Goal: Task Accomplishment & Management: Manage account settings

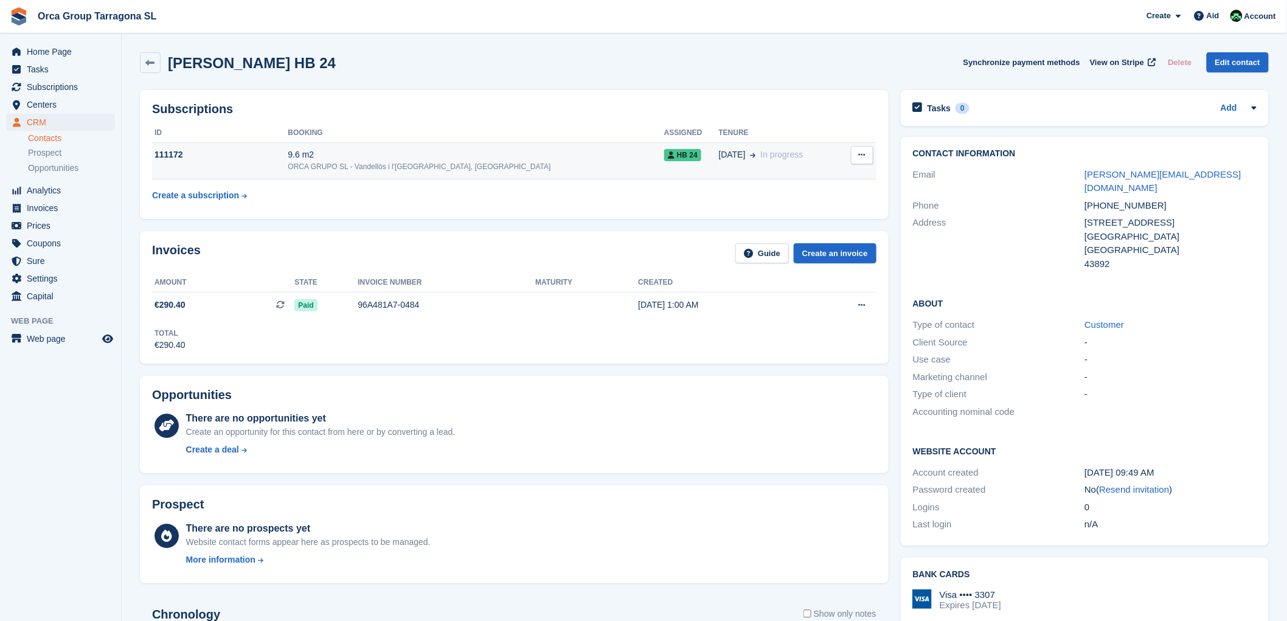
click at [168, 159] on font "111172" at bounding box center [168, 155] width 29 height 10
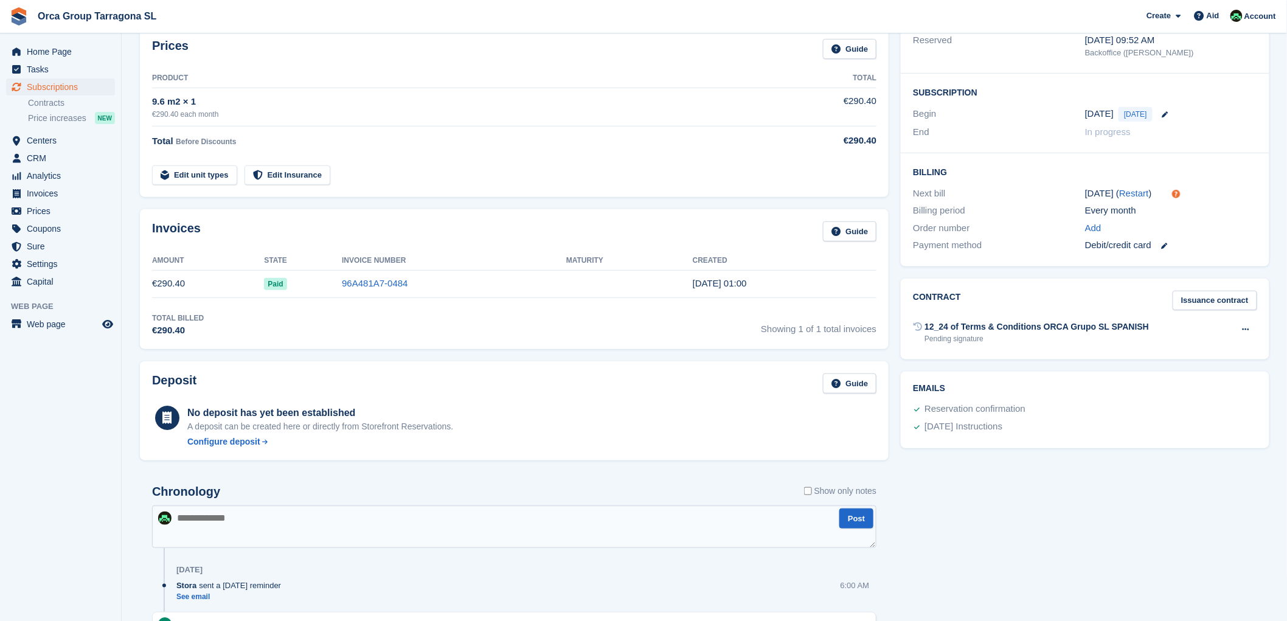
scroll to position [202, 0]
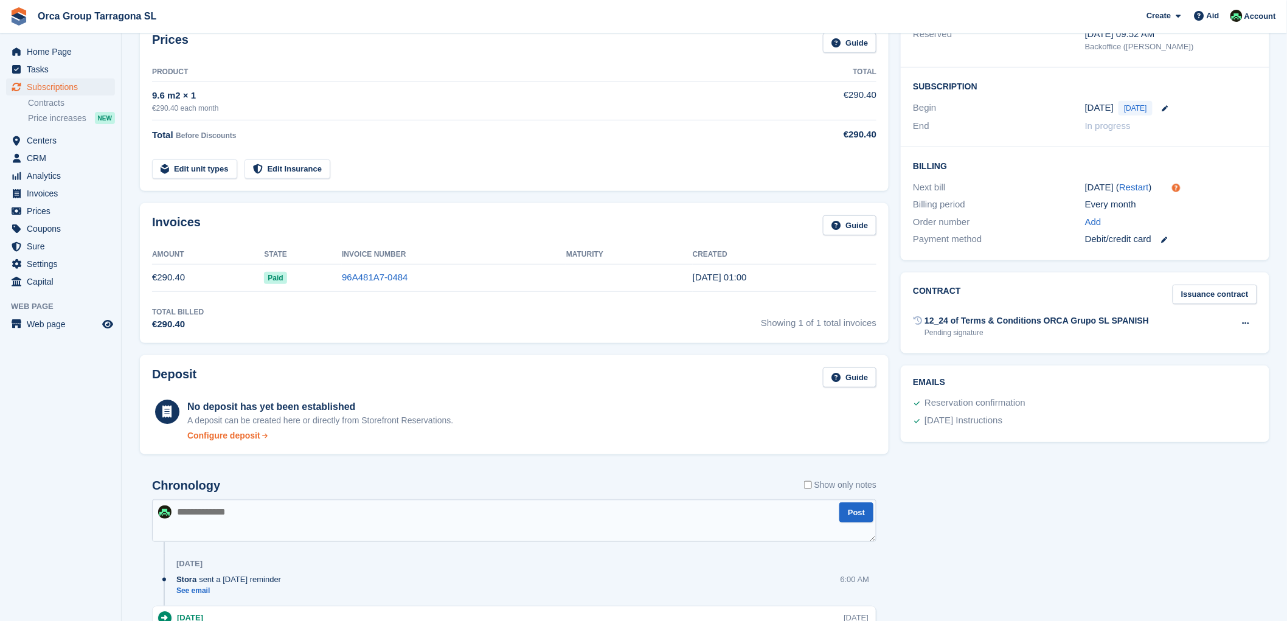
click at [232, 435] on font "Configure deposit" at bounding box center [223, 435] width 73 height 10
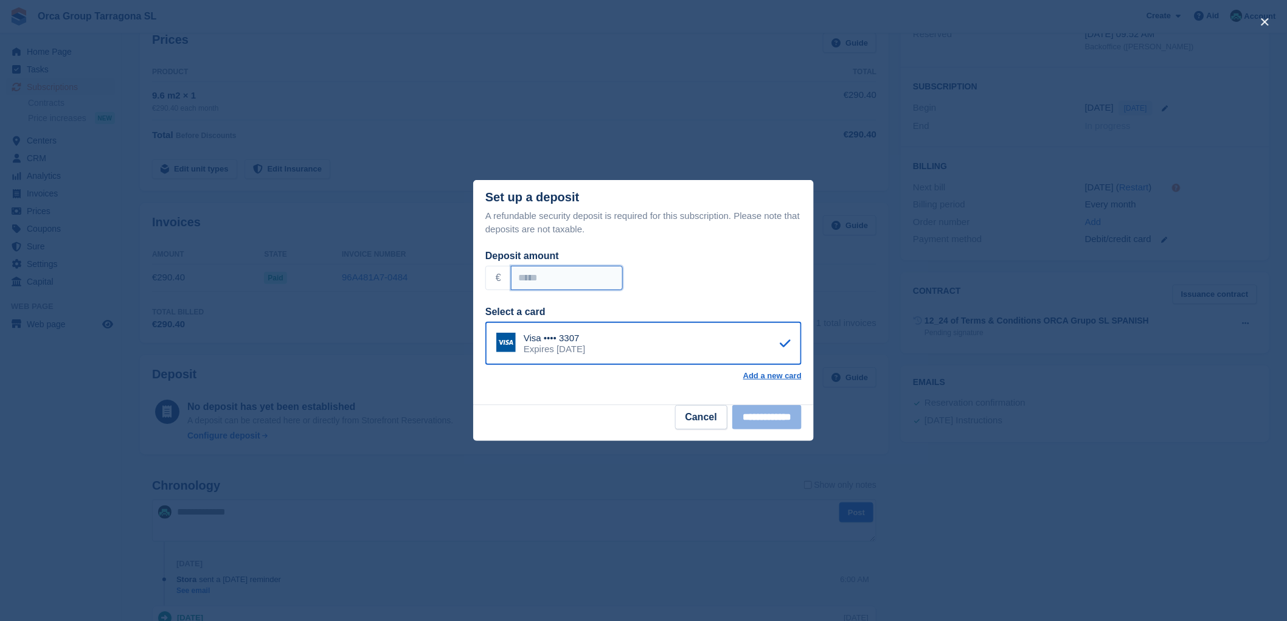
click at [533, 276] on input "Deposit amount" at bounding box center [567, 278] width 112 height 24
type input "******"
click at [755, 421] on input "**********" at bounding box center [766, 417] width 69 height 24
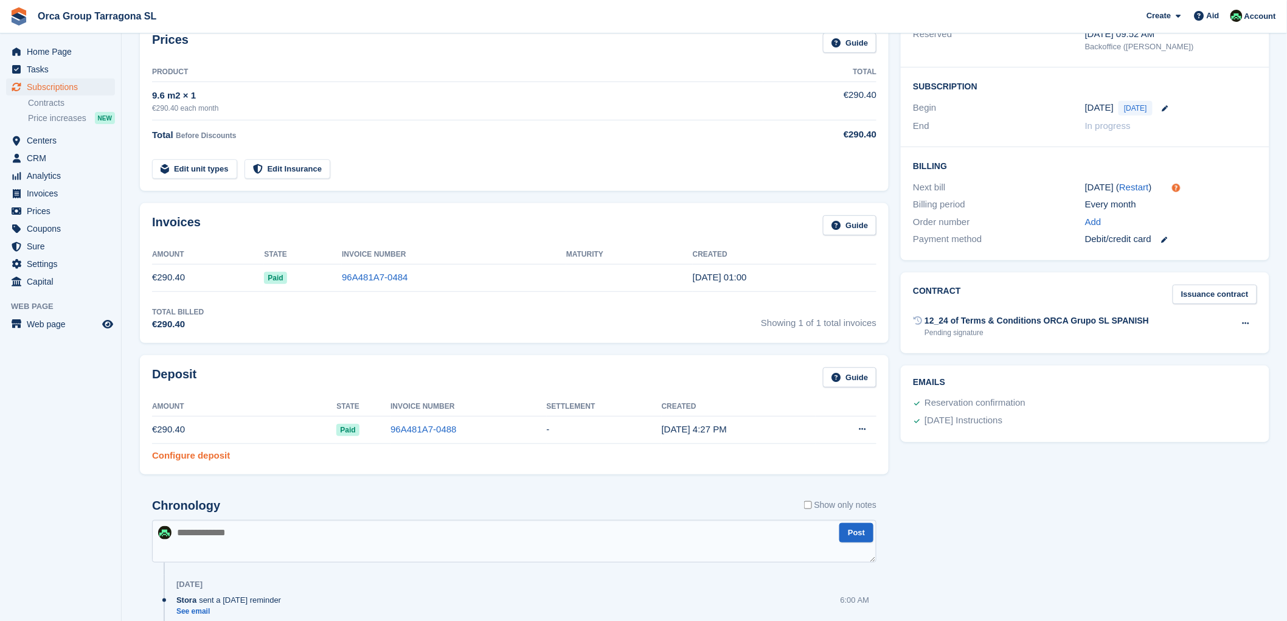
click at [207, 460] on font "Configure deposit" at bounding box center [191, 455] width 78 height 10
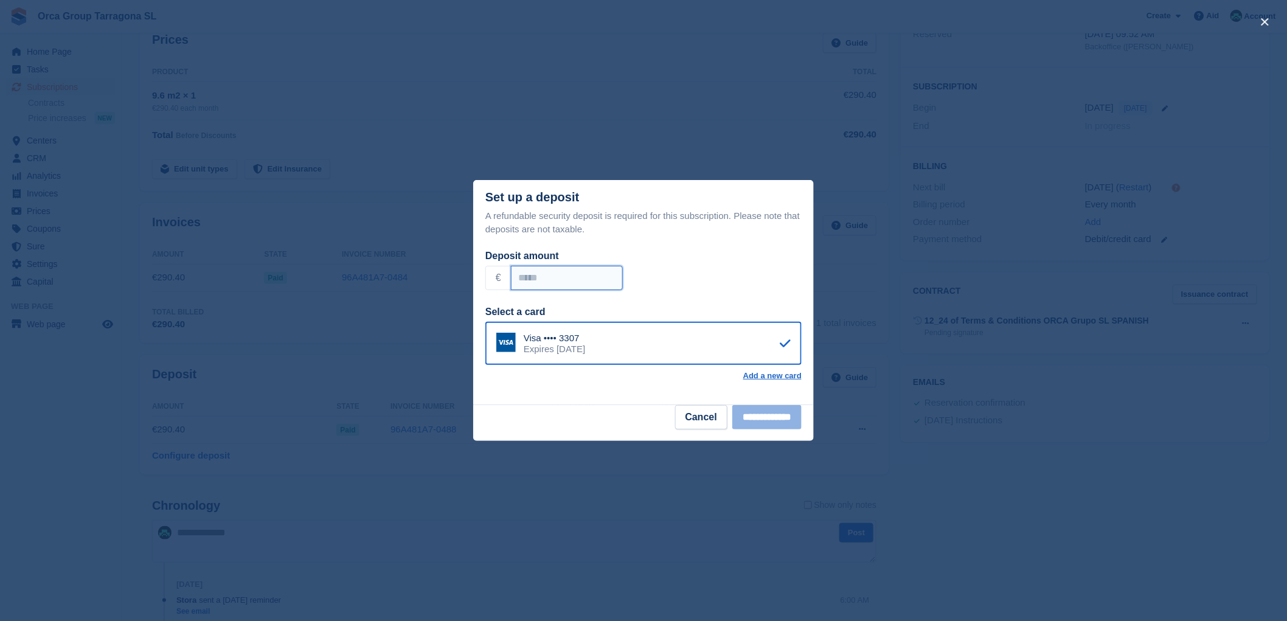
click at [525, 278] on input "Deposit amount" at bounding box center [567, 278] width 112 height 24
type input "**"
click at [748, 409] on input "**********" at bounding box center [766, 417] width 69 height 24
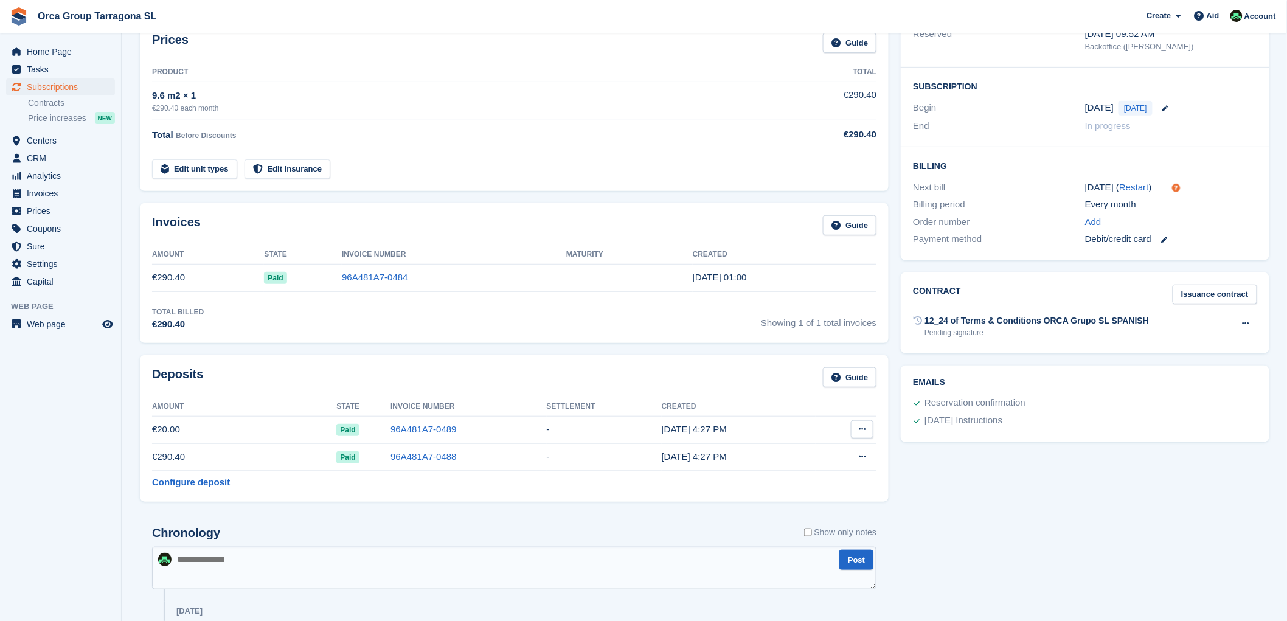
click at [862, 429] on icon at bounding box center [862, 429] width 7 height 8
click at [982, 481] on div "Tasks 0 Add There are no tasks related to subscription #111172 Booking Customer…" at bounding box center [1084, 411] width 380 height 1061
click at [860, 430] on icon at bounding box center [862, 429] width 7 height 8
click at [706, 406] on th "Created" at bounding box center [739, 406] width 154 height 19
click at [423, 432] on font "96A481A7-0489" at bounding box center [423, 429] width 66 height 10
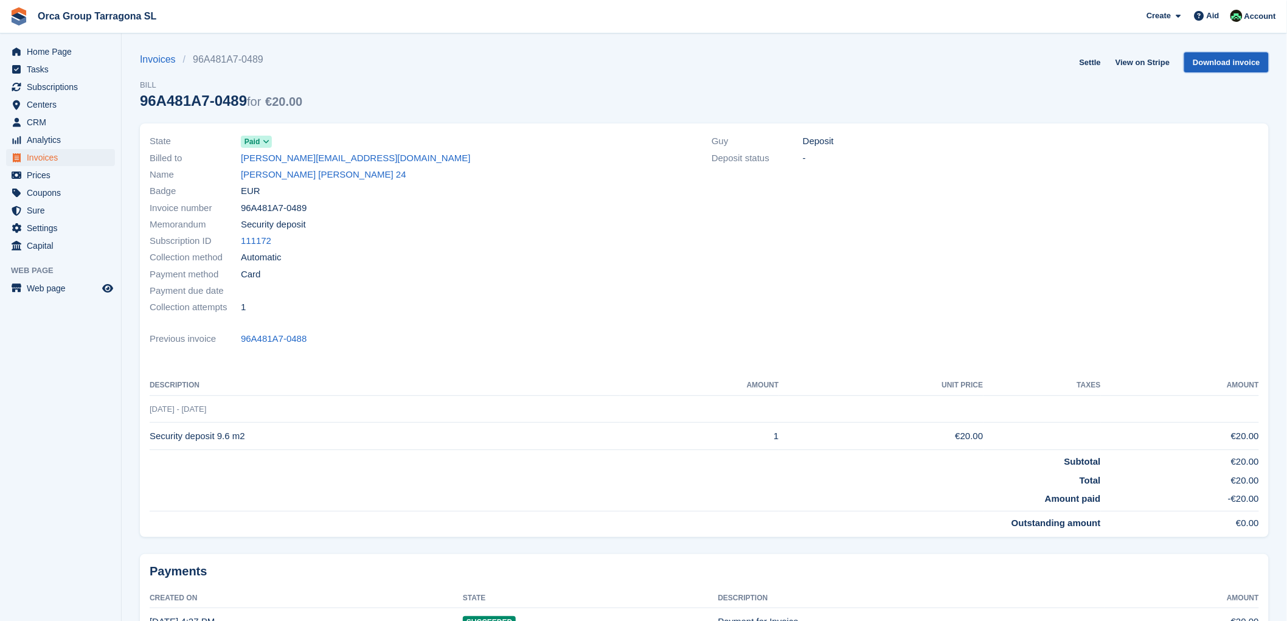
click at [1227, 63] on font "Download invoice" at bounding box center [1225, 62] width 67 height 9
click at [342, 172] on font "[PERSON_NAME] [PERSON_NAME] 24" at bounding box center [323, 174] width 165 height 10
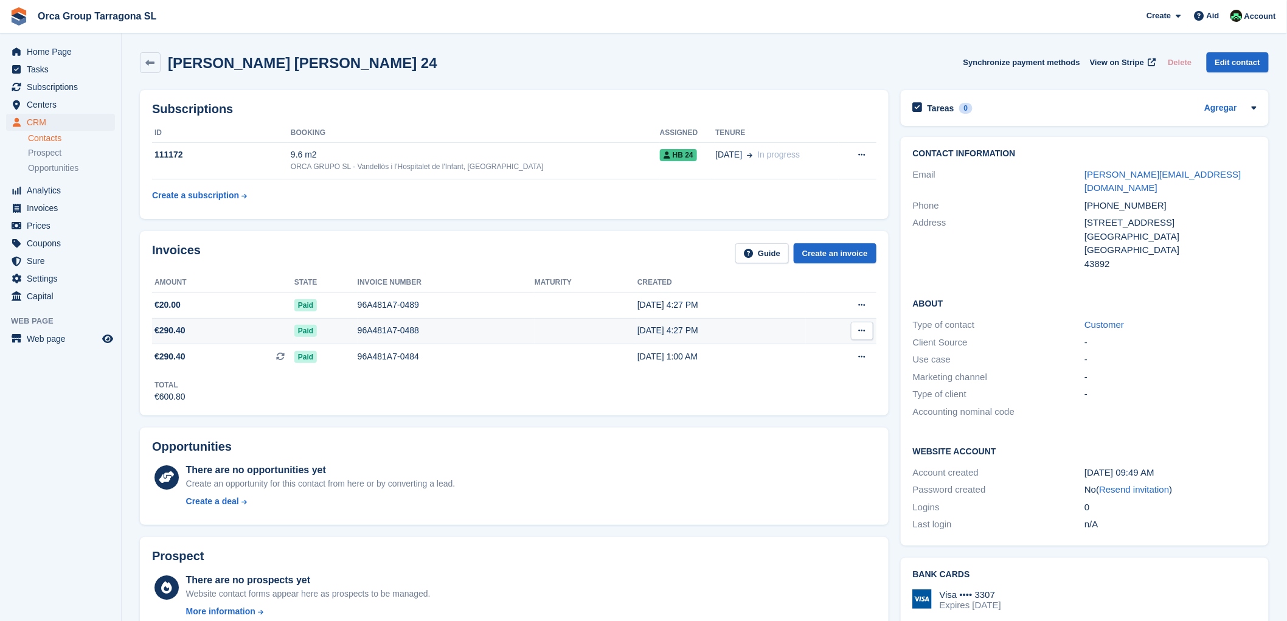
click at [390, 331] on font "96A481A7-0488" at bounding box center [388, 330] width 61 height 10
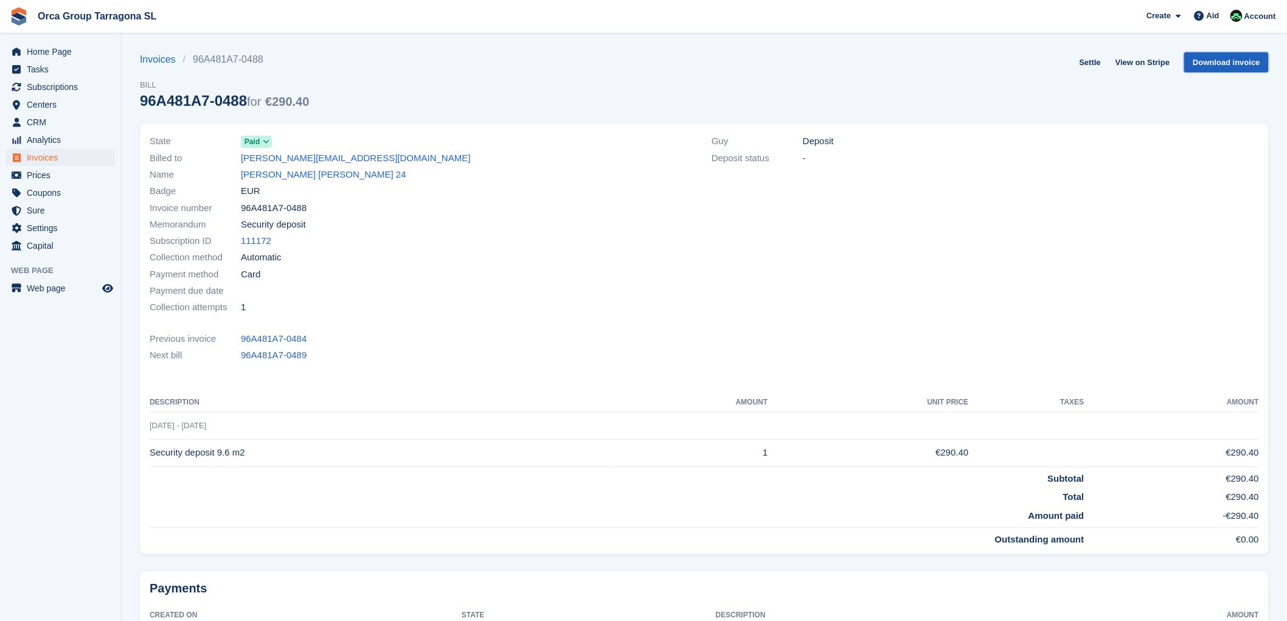
click at [1239, 58] on font "Download invoice" at bounding box center [1225, 62] width 67 height 9
click at [263, 173] on font "[PERSON_NAME] [PERSON_NAME] 24" at bounding box center [323, 174] width 165 height 10
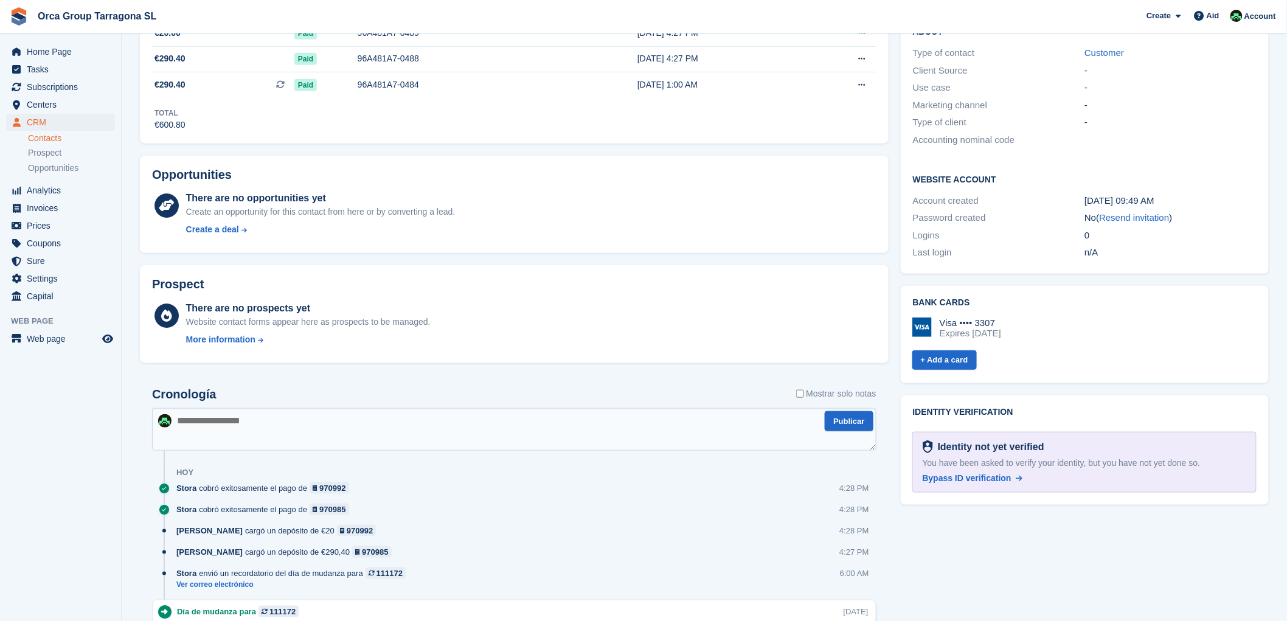
scroll to position [337, 0]
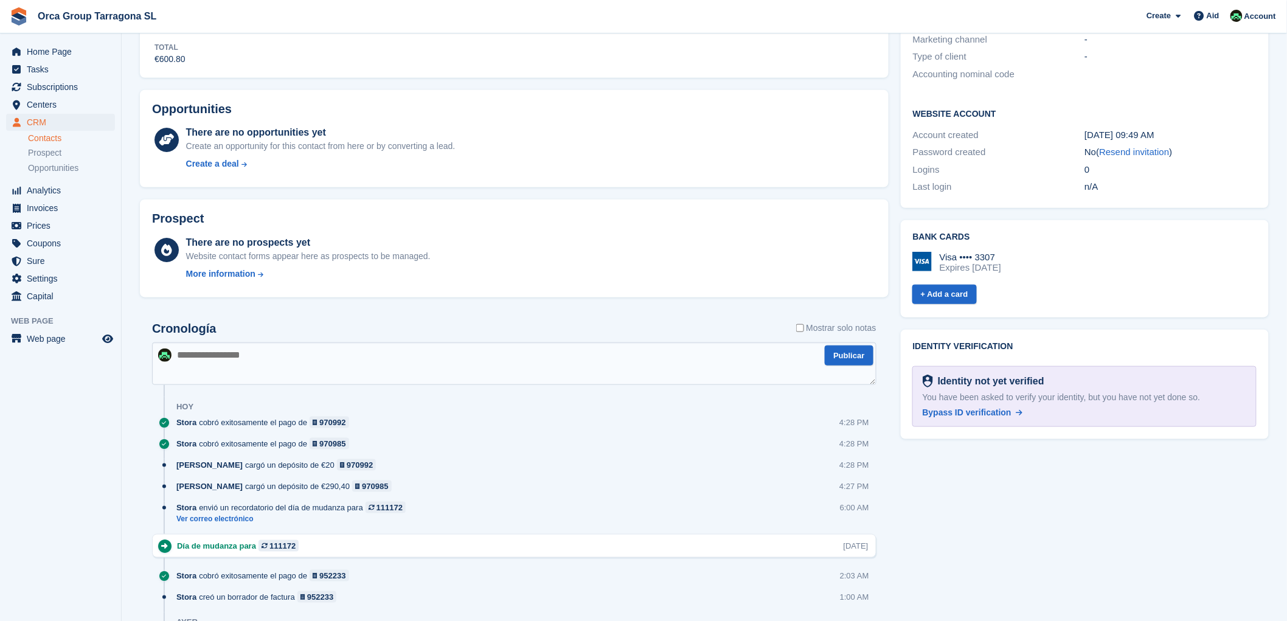
click at [189, 353] on textarea at bounding box center [514, 363] width 724 height 43
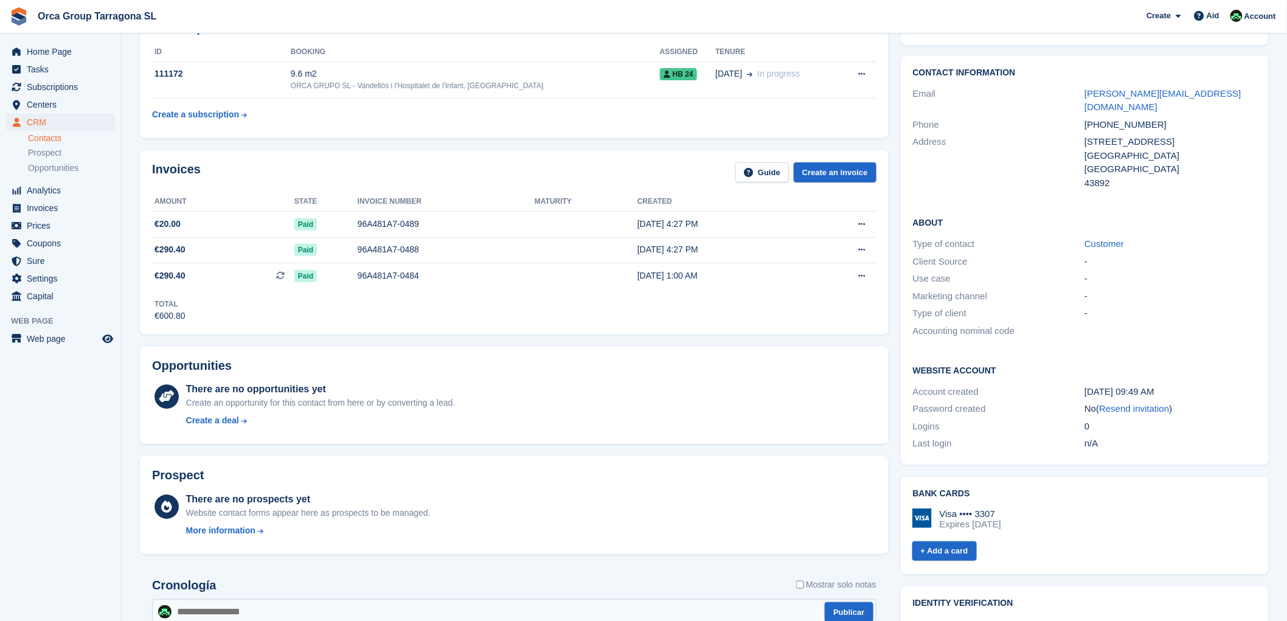
scroll to position [0, 0]
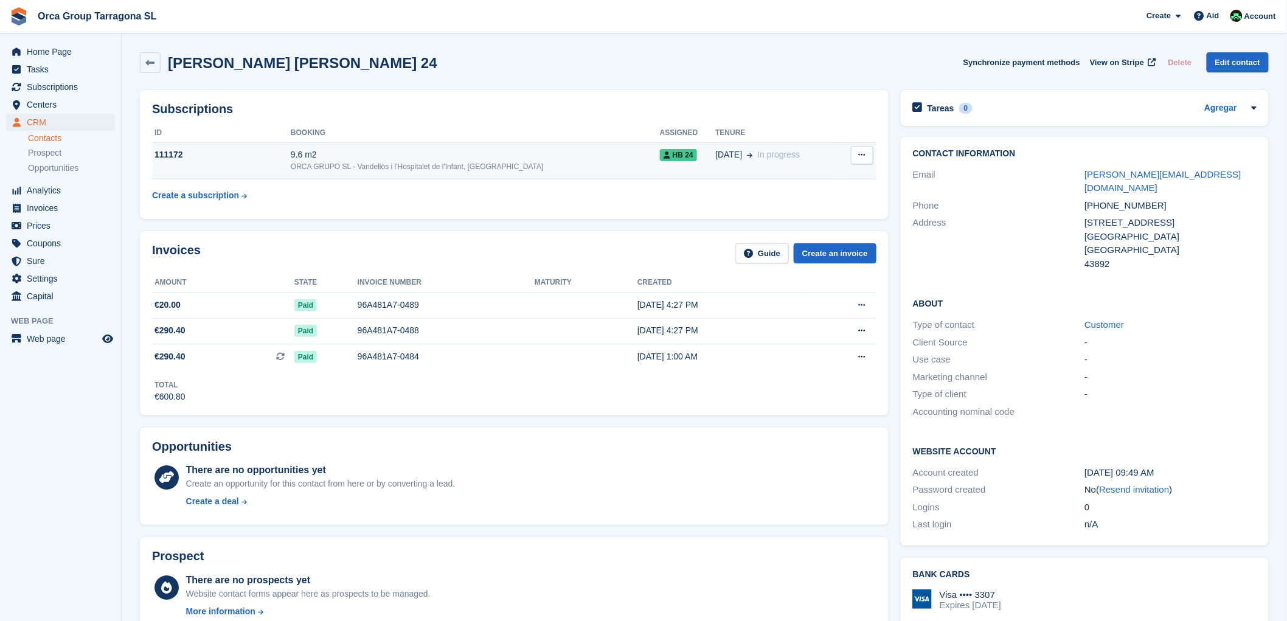
click at [164, 155] on font "111172" at bounding box center [168, 155] width 29 height 10
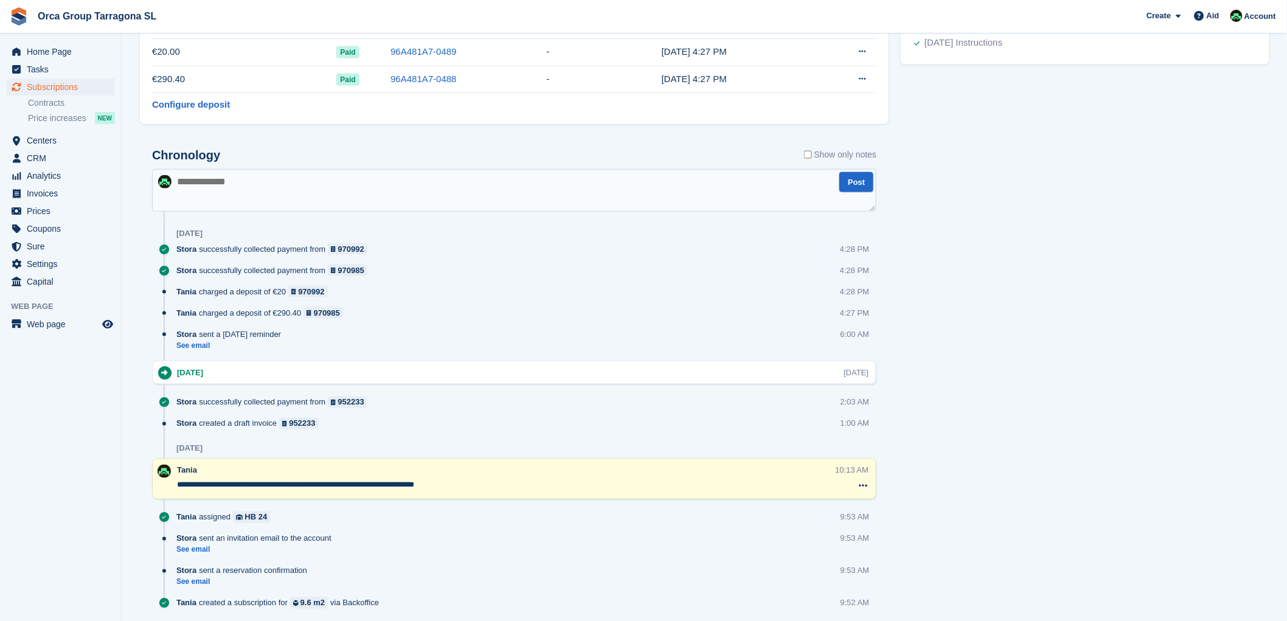
scroll to position [608, 0]
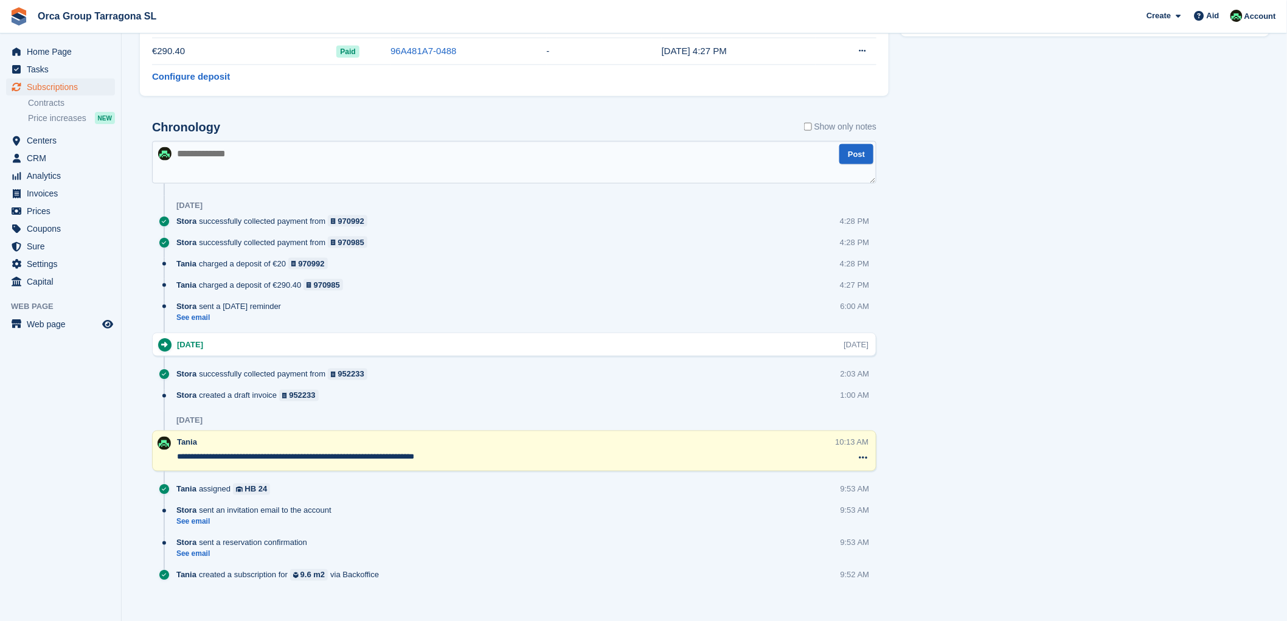
click at [190, 171] on textarea at bounding box center [514, 162] width 724 height 43
type textarea "*"
type textarea "**********"
click at [852, 156] on font "Post" at bounding box center [856, 154] width 17 height 9
